Goal: Task Accomplishment & Management: Use online tool/utility

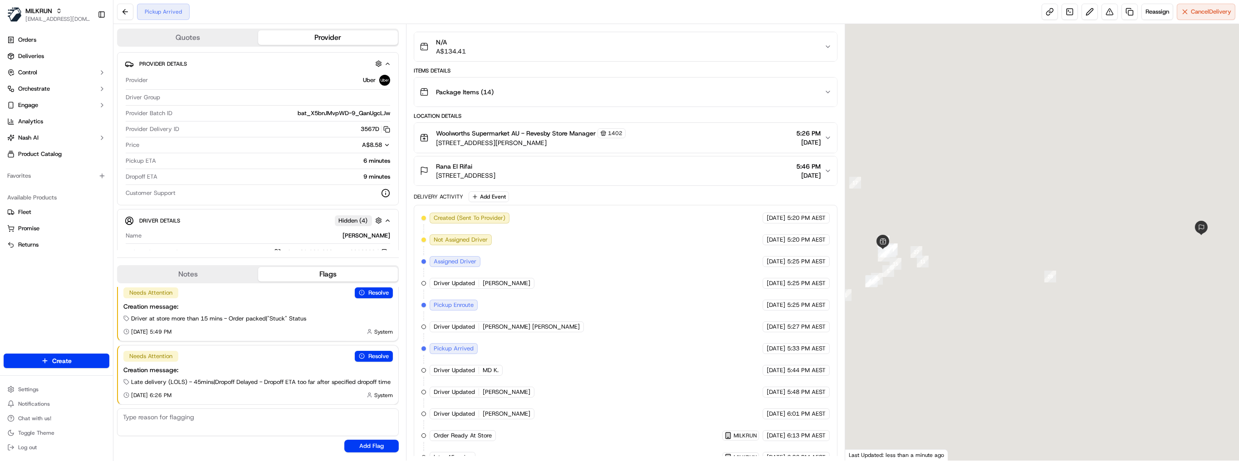
scroll to position [65, 0]
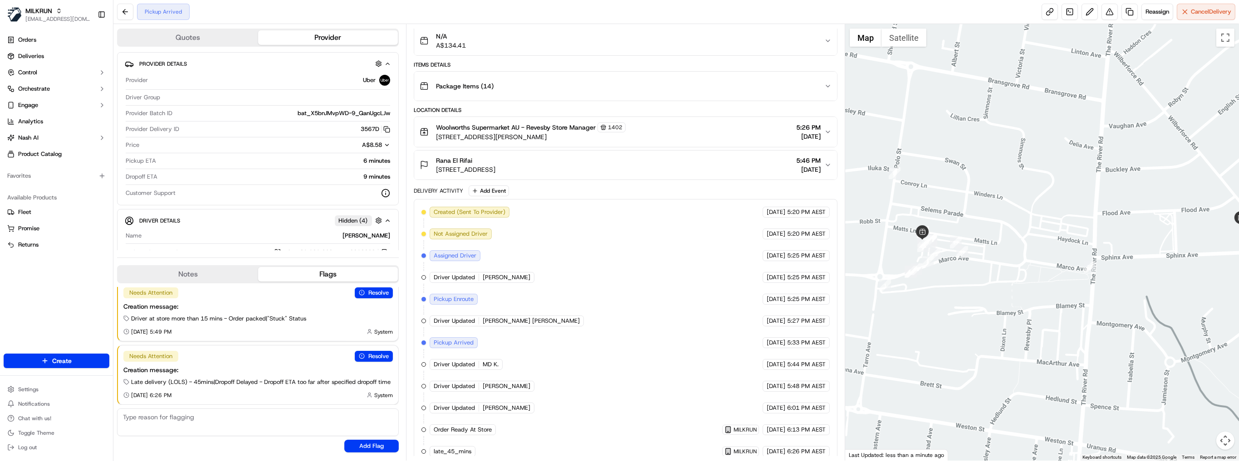
drag, startPoint x: 944, startPoint y: 244, endPoint x: 983, endPoint y: 235, distance: 40.6
click at [983, 235] on div at bounding box center [1042, 242] width 394 height 437
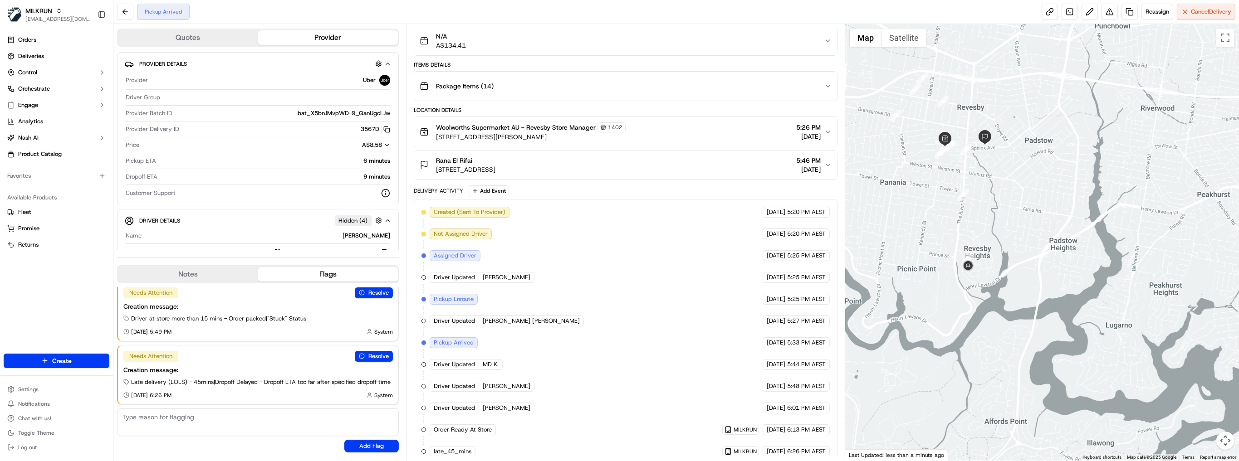
drag, startPoint x: 1005, startPoint y: 191, endPoint x: 962, endPoint y: 185, distance: 44.0
click at [962, 185] on div at bounding box center [1042, 242] width 394 height 437
click at [1149, 12] on span "Reassign" at bounding box center [1158, 12] width 24 height 8
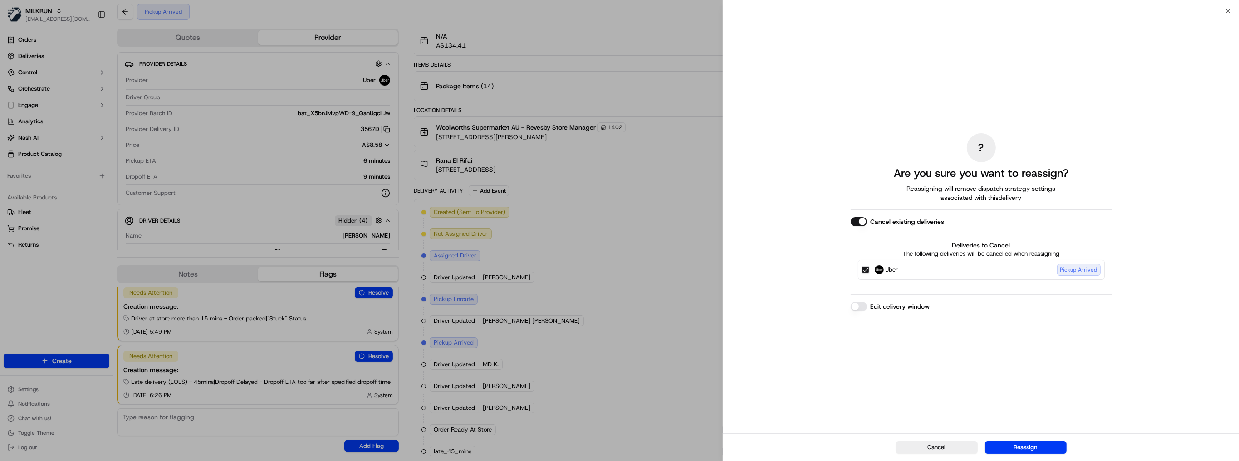
click at [1029, 447] on button "Reassign" at bounding box center [1026, 447] width 82 height 13
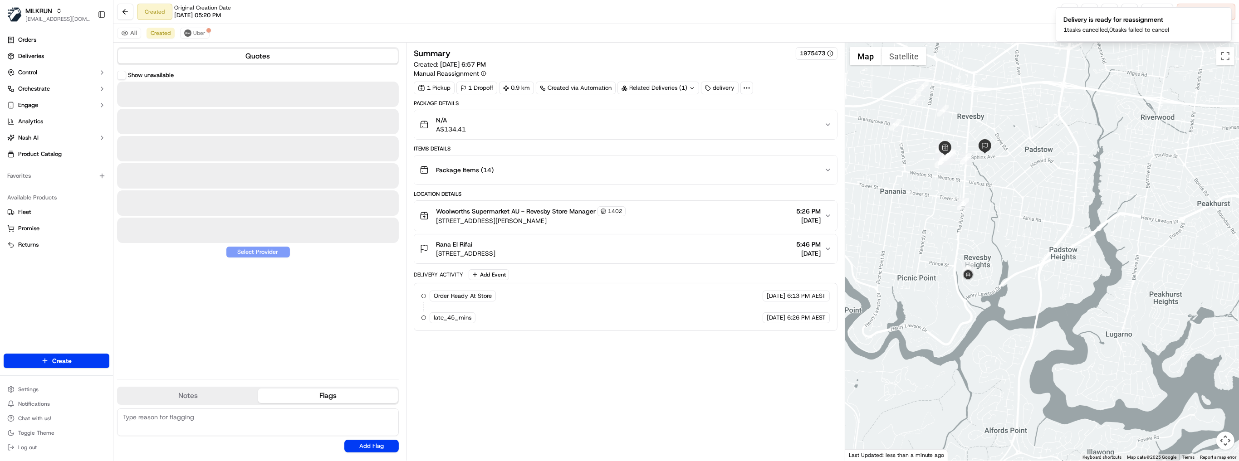
scroll to position [0, 0]
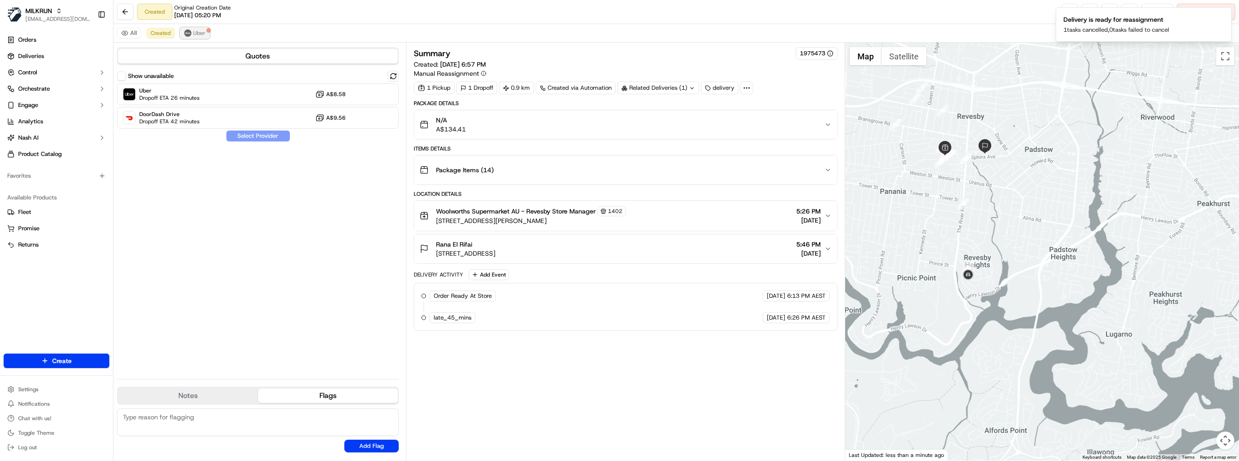
click at [198, 29] on span "Uber" at bounding box center [199, 32] width 12 height 7
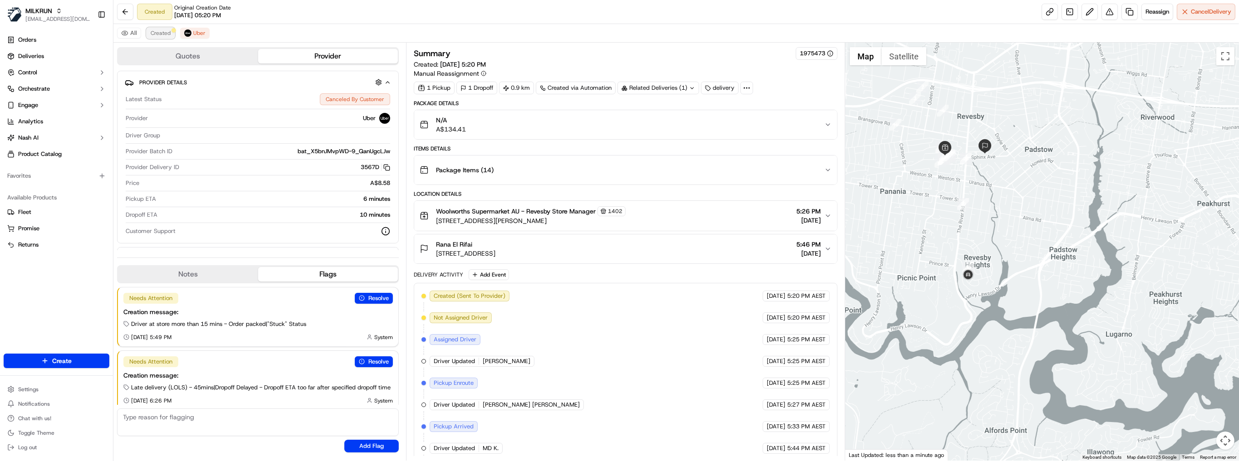
click at [164, 30] on span "Created" at bounding box center [161, 32] width 20 height 7
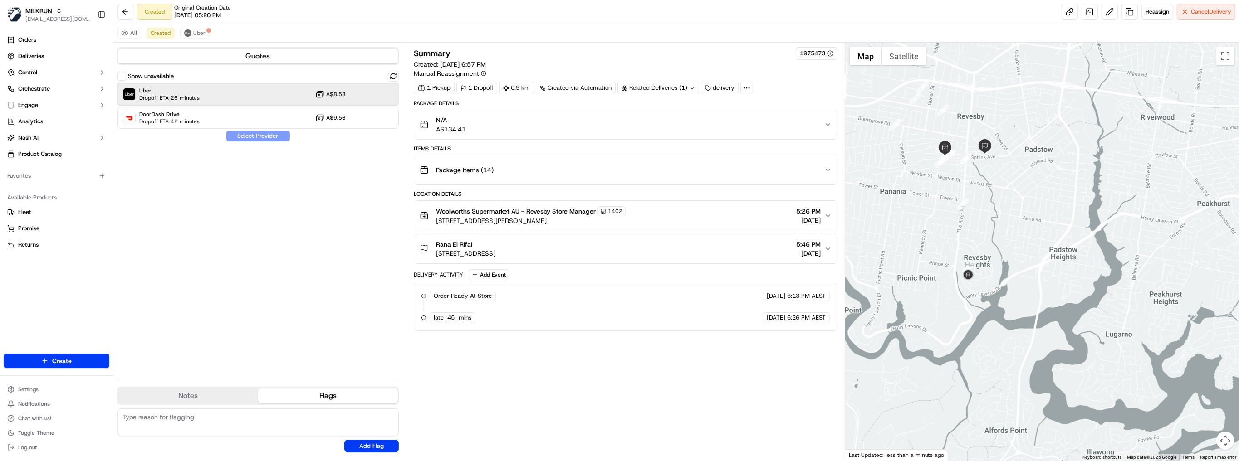
click at [214, 95] on div "Uber Dropoff ETA 26 minutes A$8.58" at bounding box center [258, 94] width 282 height 22
click at [260, 140] on button "Assign Provider" at bounding box center [258, 136] width 64 height 11
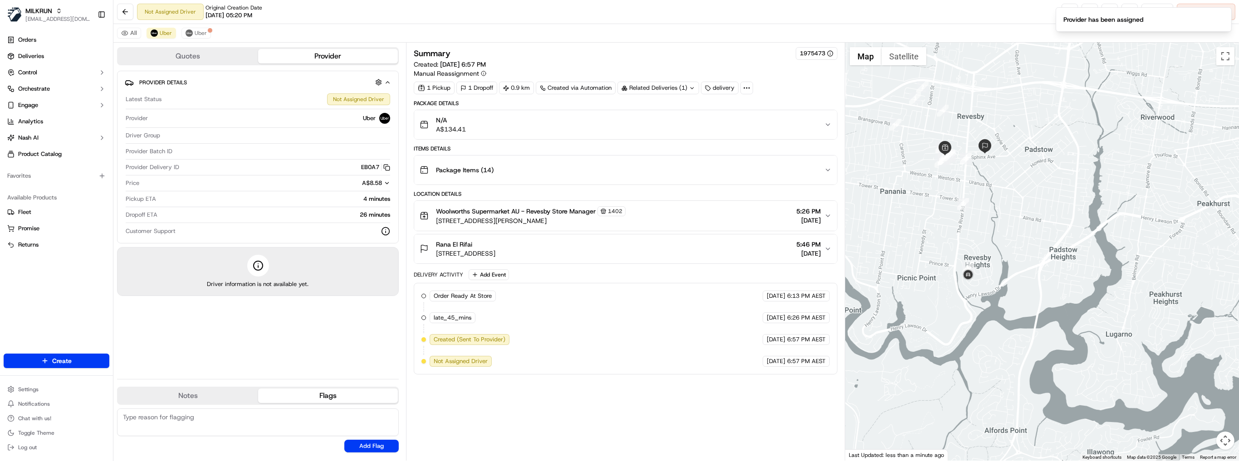
click at [208, 38] on div "All Uber Uber" at bounding box center [676, 33] width 1126 height 19
click at [205, 36] on button "Uber" at bounding box center [195, 33] width 29 height 11
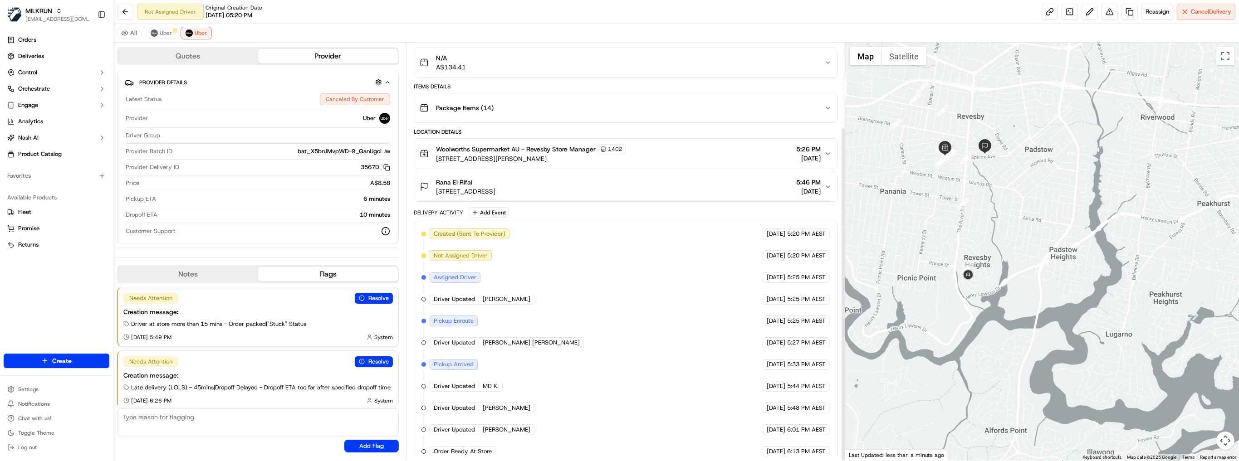
scroll to position [105, 0]
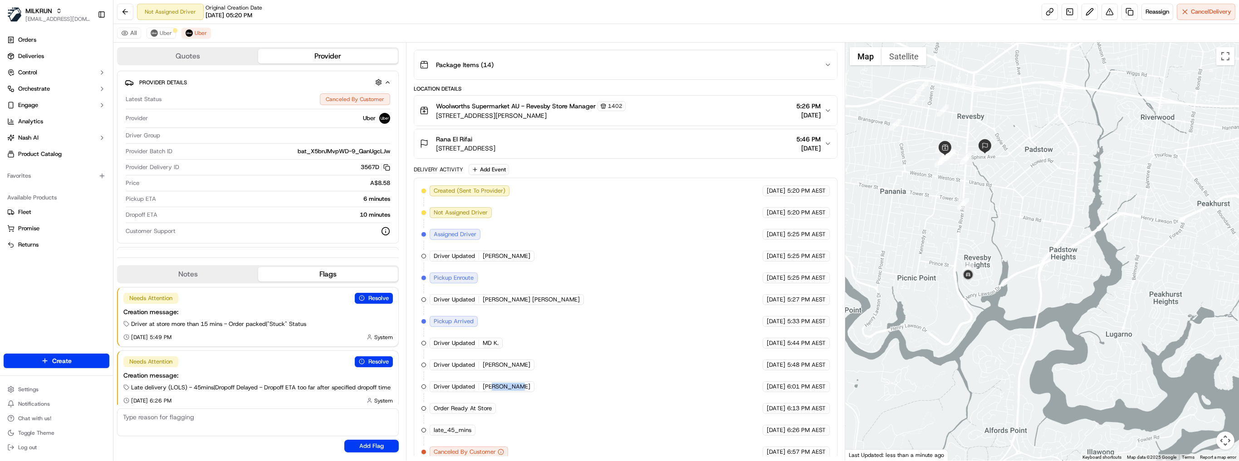
drag, startPoint x: 538, startPoint y: 379, endPoint x: 494, endPoint y: 378, distance: 44.0
click at [494, 378] on div "Created (Sent To Provider) Uber 22/09/2025 5:20 PM AEST Not Assigned Driver Ube…" at bounding box center [625, 322] width 408 height 272
click at [1122, 14] on link at bounding box center [1130, 12] width 16 height 16
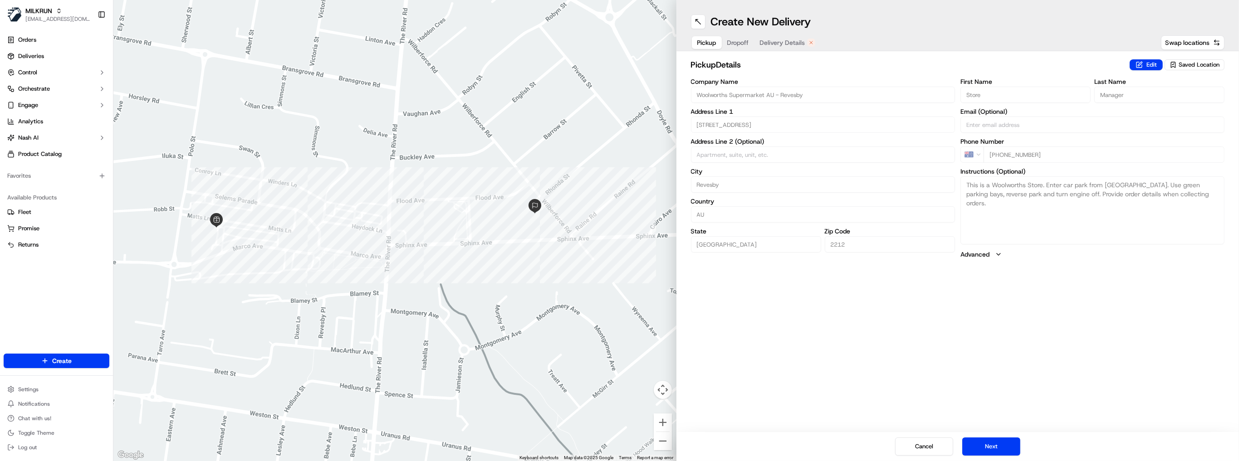
click at [510, 93] on div at bounding box center [394, 230] width 563 height 461
click at [926, 442] on button "Cancel" at bounding box center [924, 447] width 58 height 18
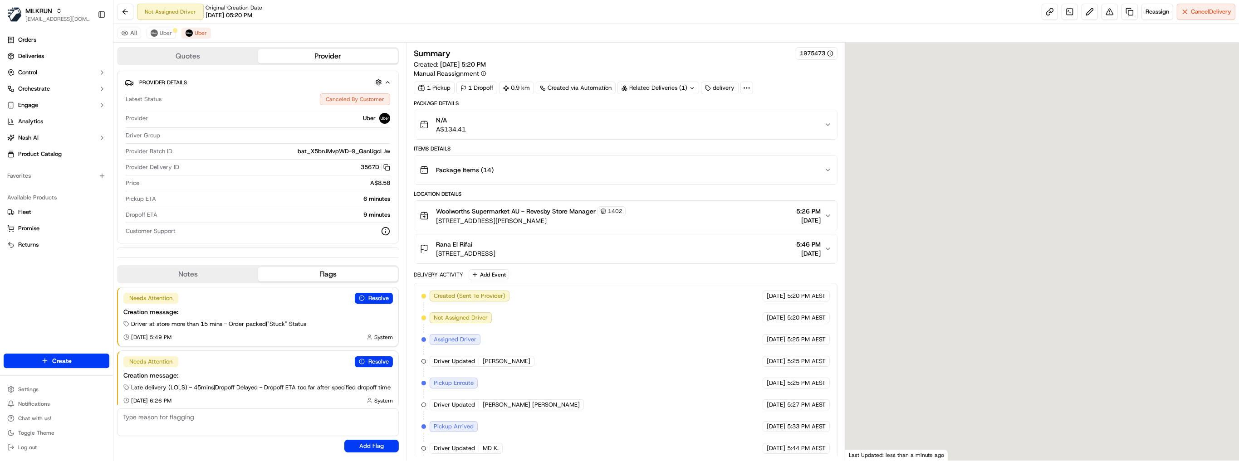
scroll to position [12, 0]
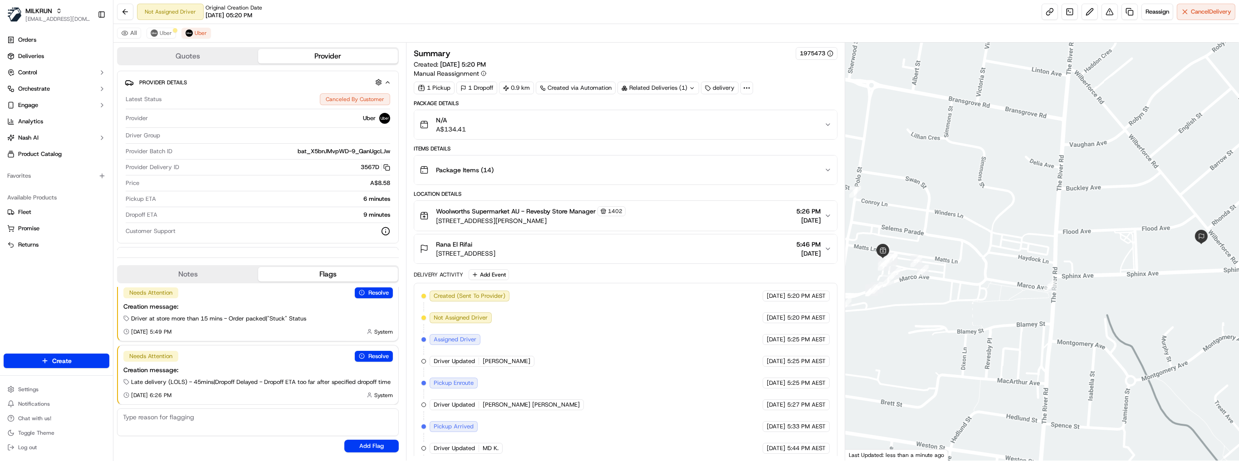
click at [938, 448] on div at bounding box center [1042, 252] width 394 height 418
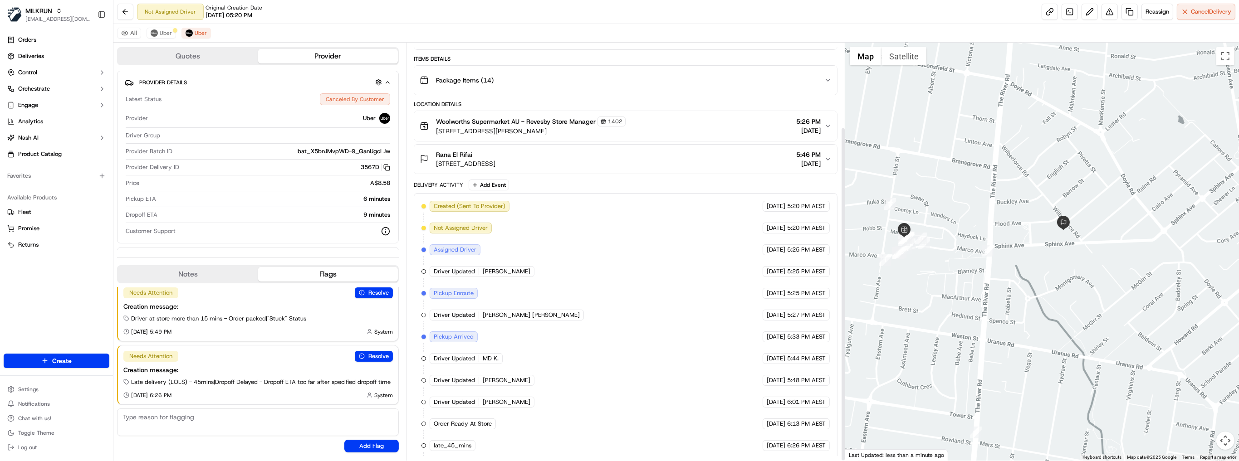
scroll to position [105, 0]
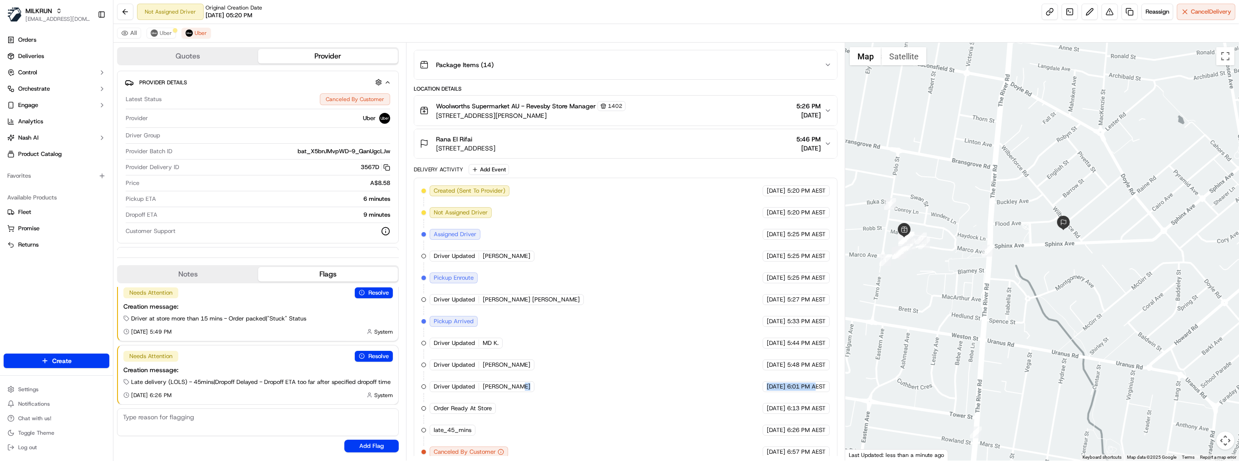
drag, startPoint x: 544, startPoint y: 372, endPoint x: 814, endPoint y: 381, distance: 271.0
click at [814, 381] on div "Created (Sent To Provider) Uber 22/09/2025 5:20 PM AEST Not Assigned Driver Ube…" at bounding box center [625, 322] width 408 height 272
click at [804, 383] on span "6:01 PM AEST" at bounding box center [806, 387] width 39 height 8
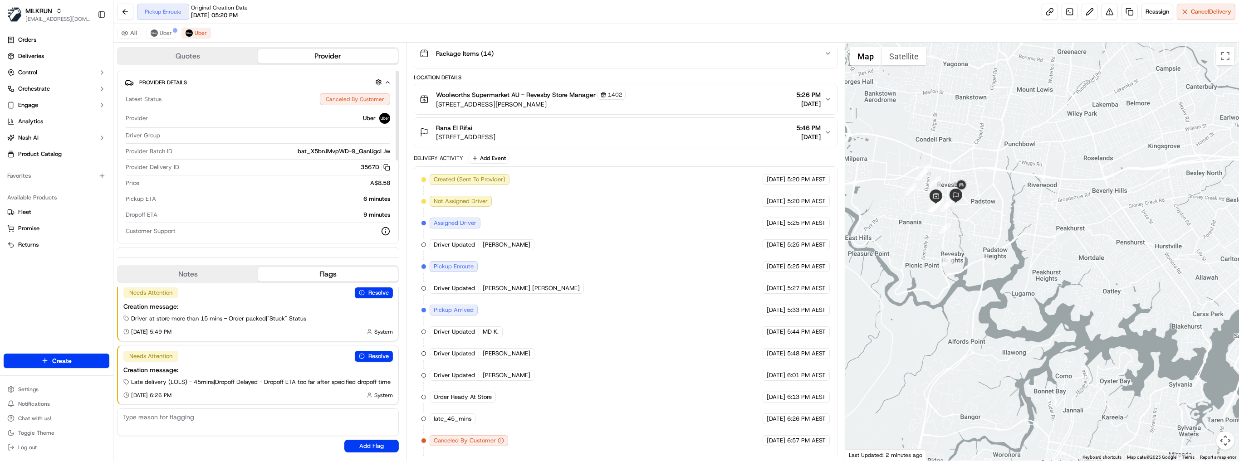
scroll to position [127, 0]
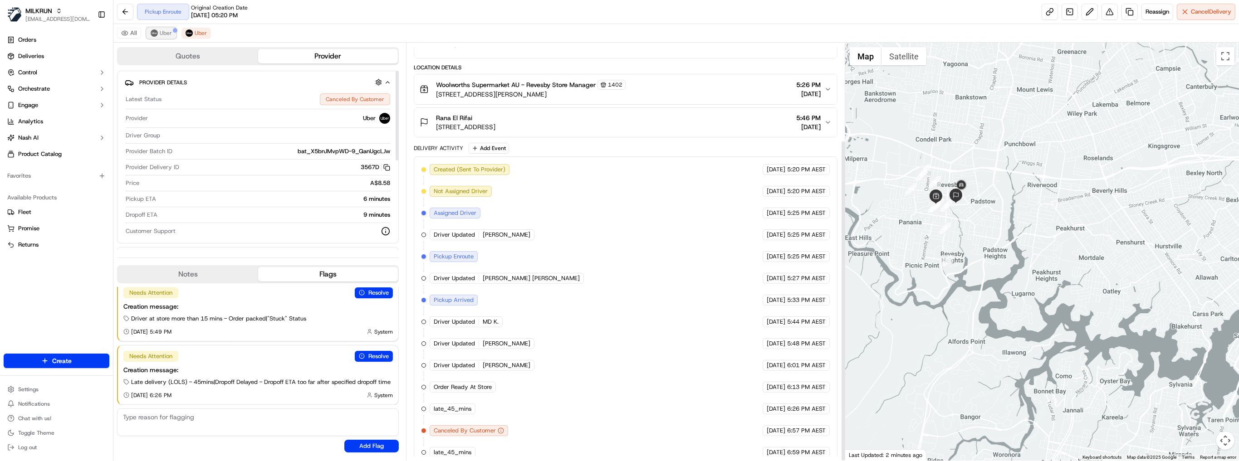
click at [172, 37] on button "Uber" at bounding box center [161, 33] width 29 height 11
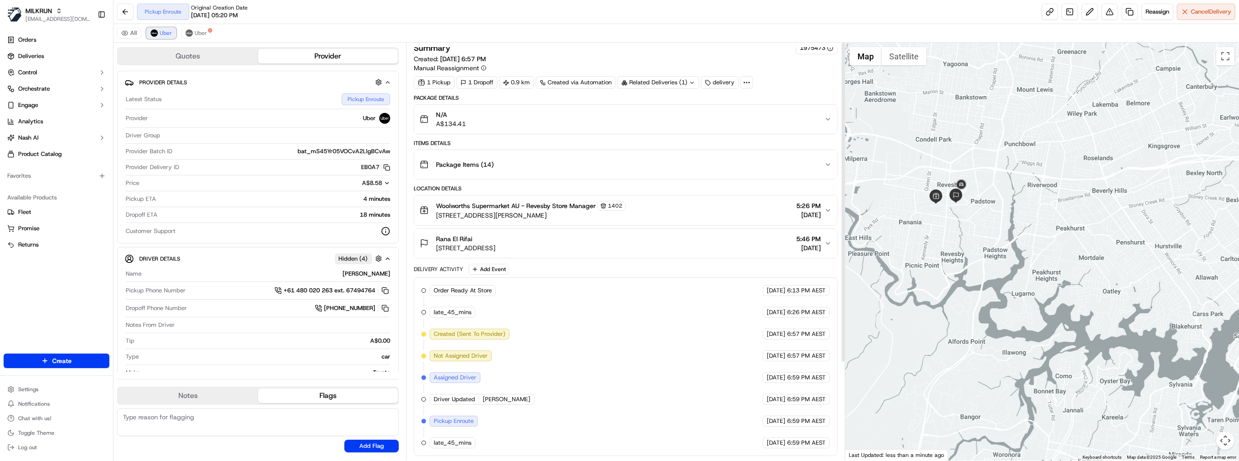
scroll to position [0, 0]
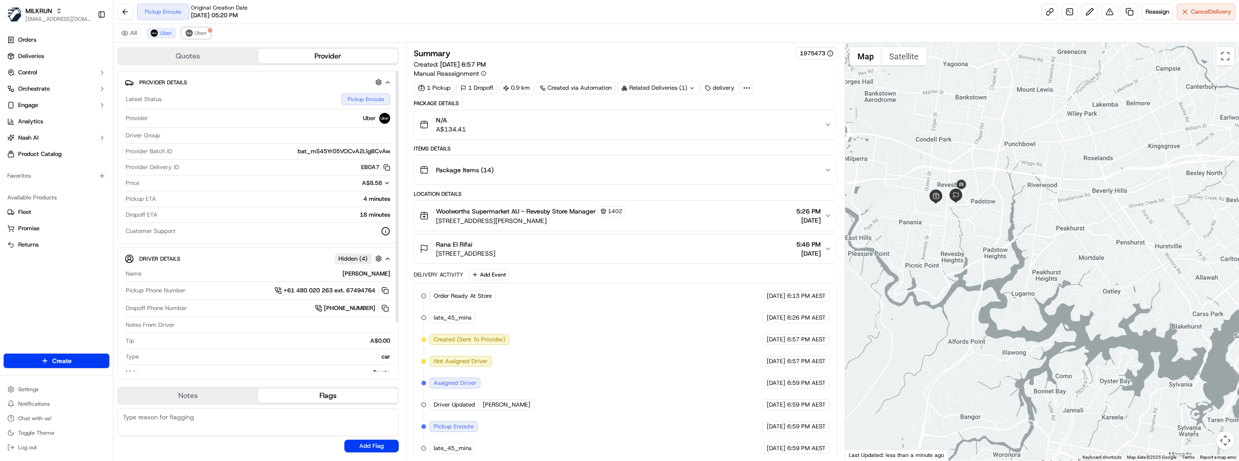
drag, startPoint x: 189, startPoint y: 34, endPoint x: 279, endPoint y: 80, distance: 101.7
click at [189, 34] on img at bounding box center [189, 32] width 7 height 7
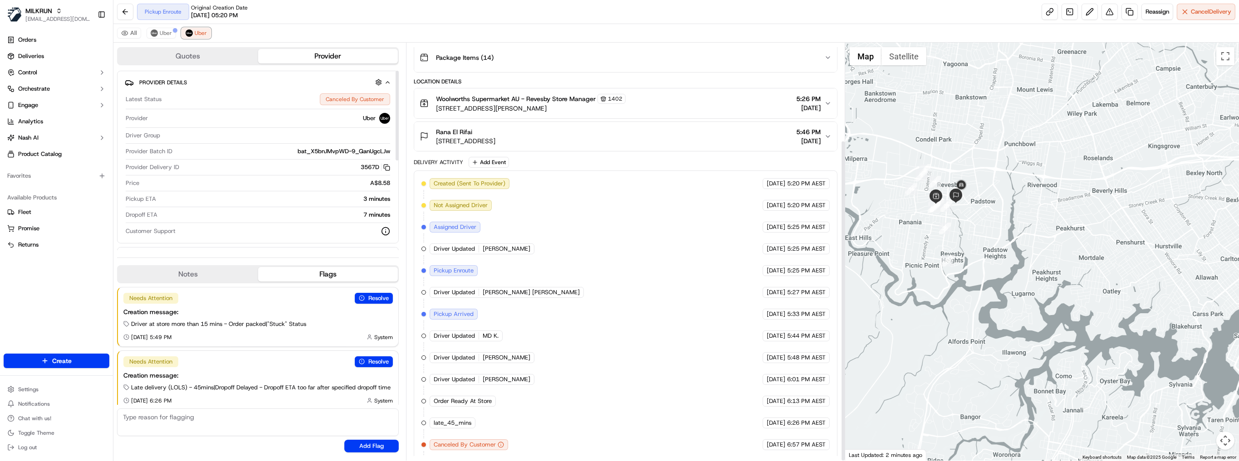
scroll to position [127, 0]
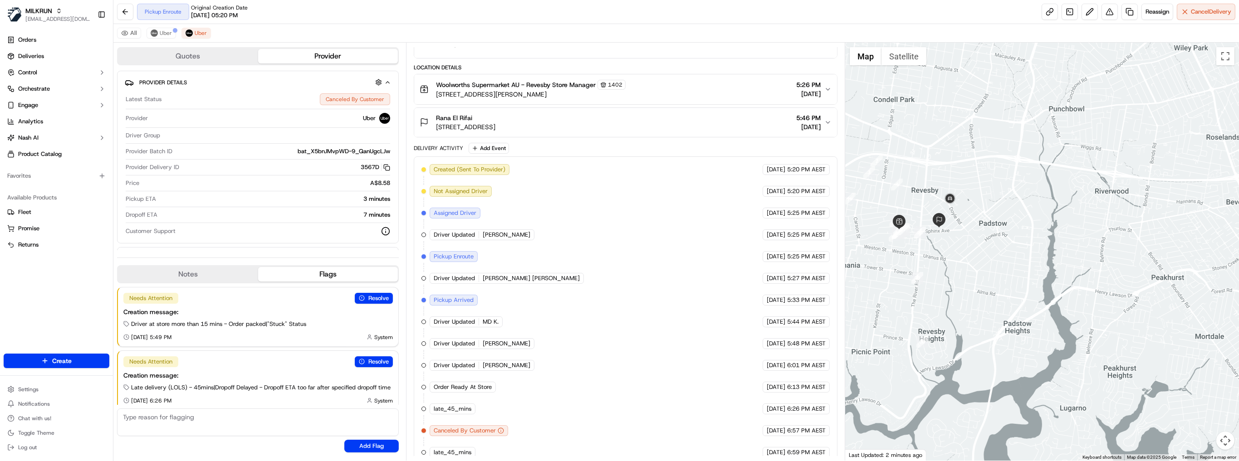
drag, startPoint x: 948, startPoint y: 222, endPoint x: 1024, endPoint y: 158, distance: 98.8
click at [1024, 158] on div at bounding box center [1042, 252] width 394 height 418
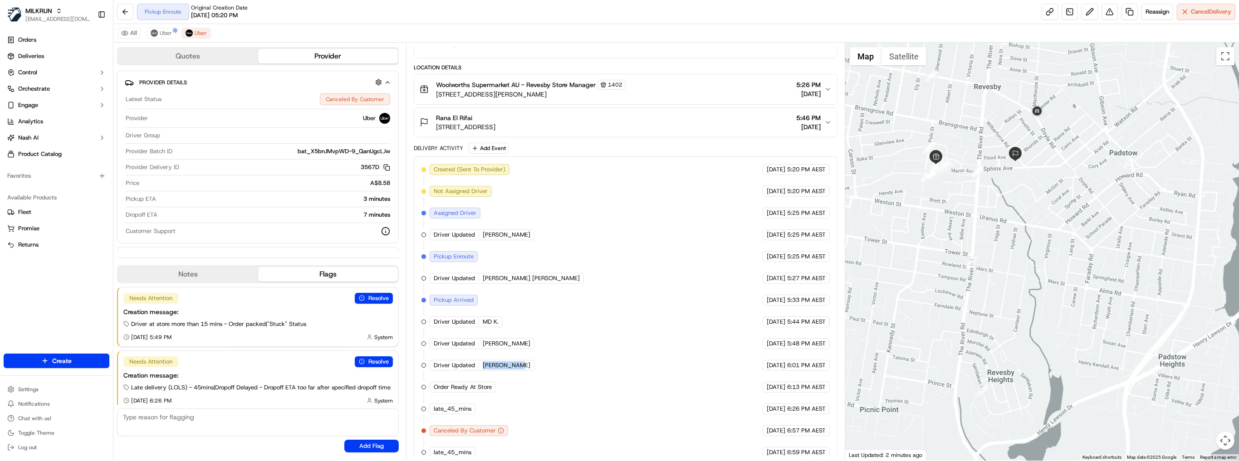
drag, startPoint x: 480, startPoint y: 359, endPoint x: 613, endPoint y: 353, distance: 132.2
click at [613, 353] on div "Created (Sent To Provider) Uber 22/09/2025 5:20 PM AEST Not Assigned Driver Ube…" at bounding box center [625, 311] width 408 height 294
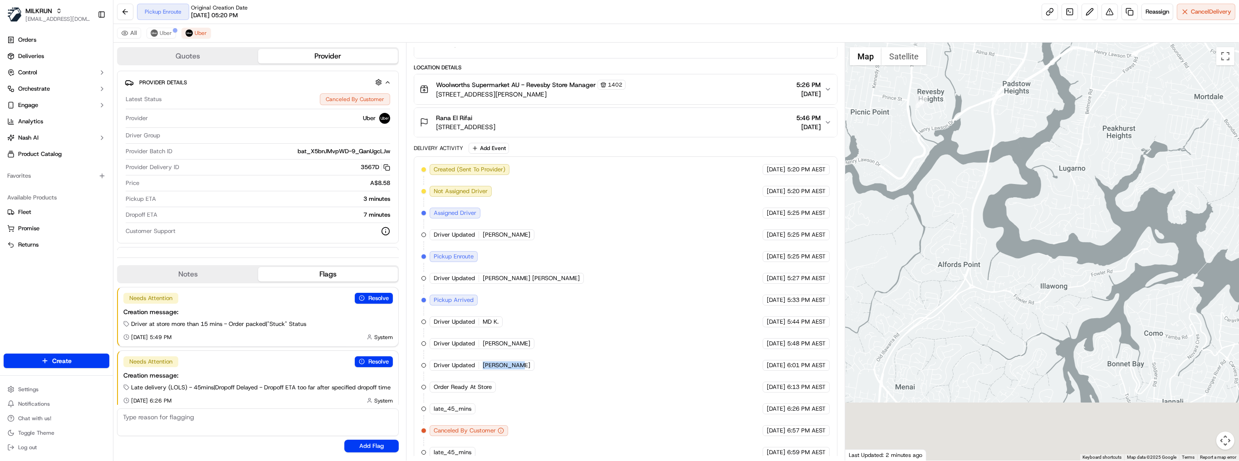
drag, startPoint x: 1098, startPoint y: 227, endPoint x: 1090, endPoint y: 92, distance: 135.9
click at [1090, 92] on div at bounding box center [1042, 252] width 394 height 418
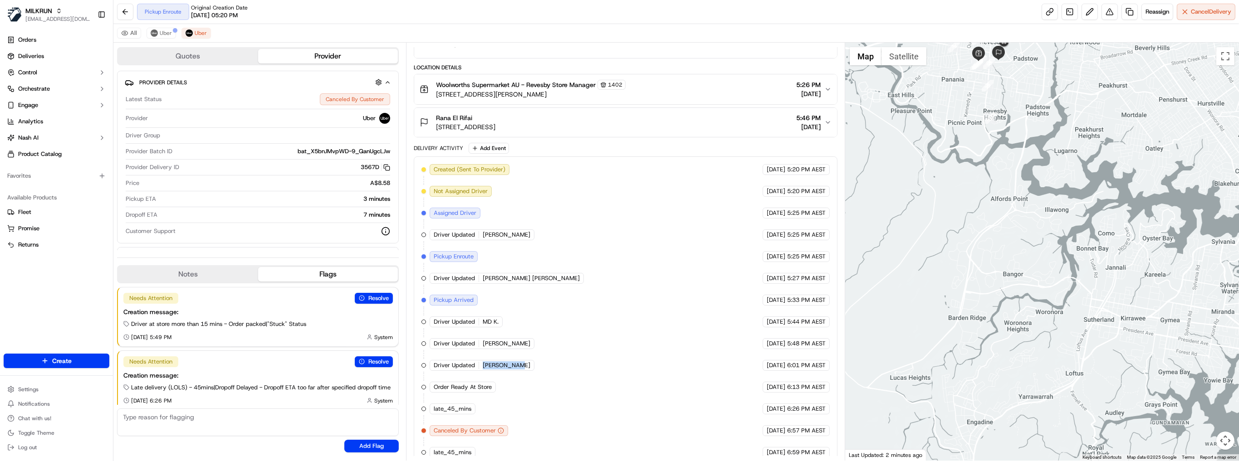
click at [1006, 192] on div at bounding box center [1042, 252] width 394 height 418
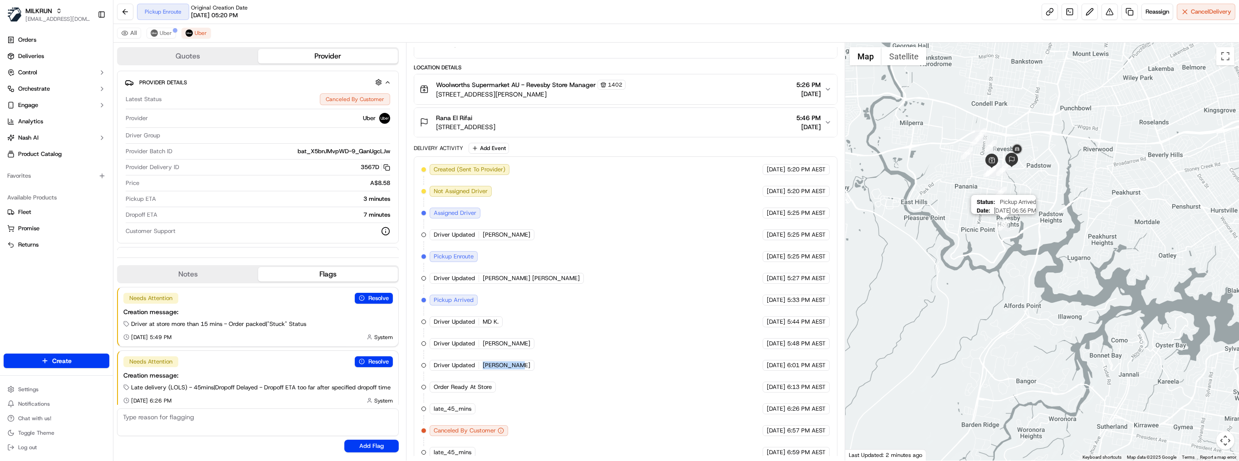
drag, startPoint x: 991, startPoint y: 117, endPoint x: 1004, endPoint y: 227, distance: 110.6
click at [1004, 227] on img "30" at bounding box center [1004, 225] width 12 height 12
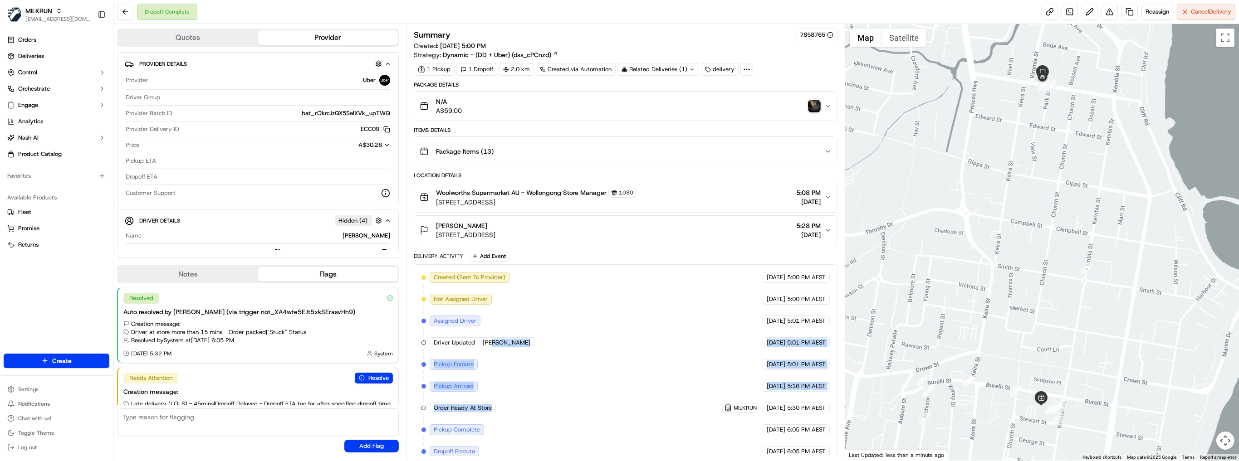
scroll to position [65, 0]
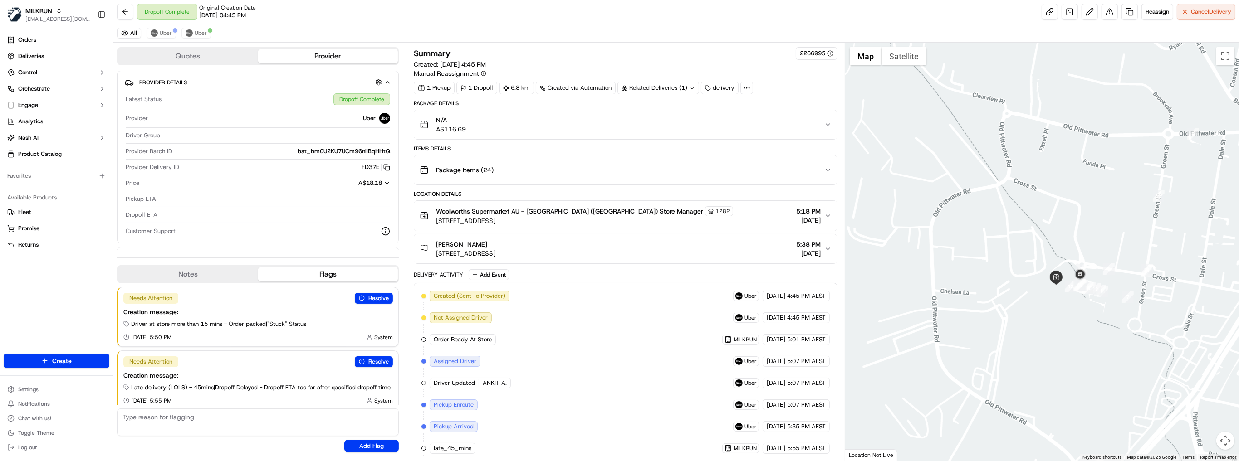
scroll to position [1, 0]
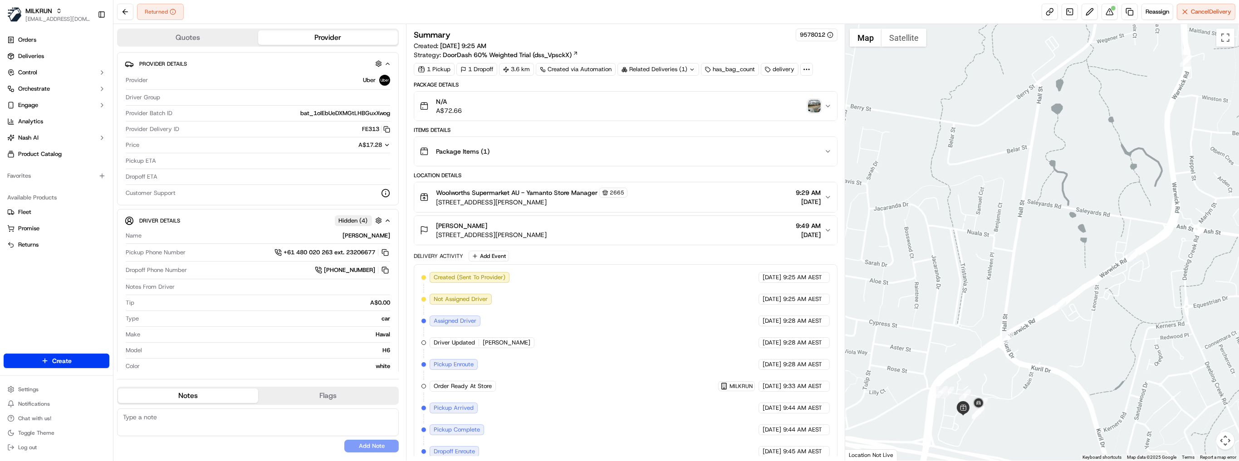
click at [812, 106] on img "button" at bounding box center [814, 106] width 13 height 13
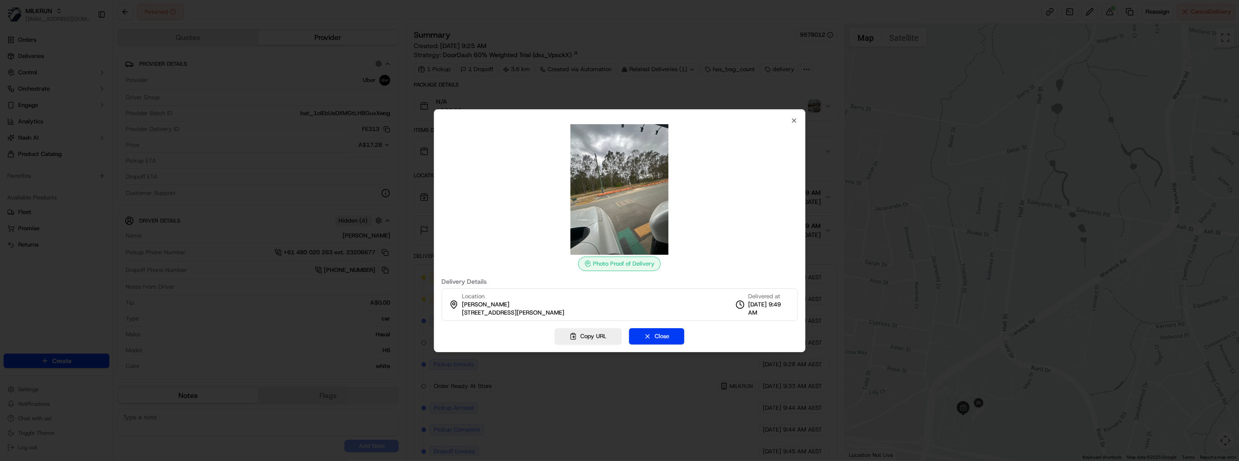
click at [944, 246] on div at bounding box center [619, 230] width 1239 height 461
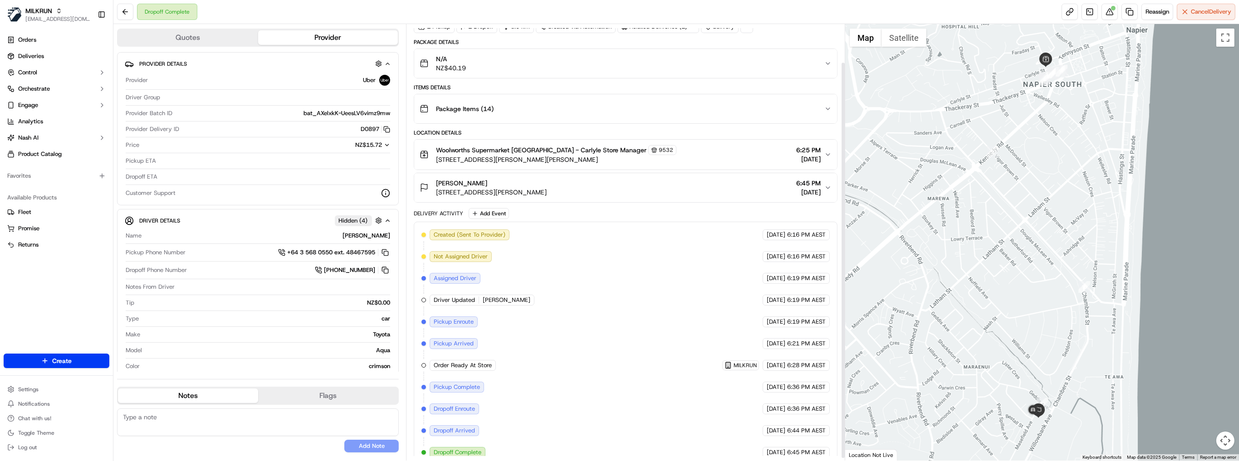
scroll to position [44, 0]
